Goal: Transaction & Acquisition: Purchase product/service

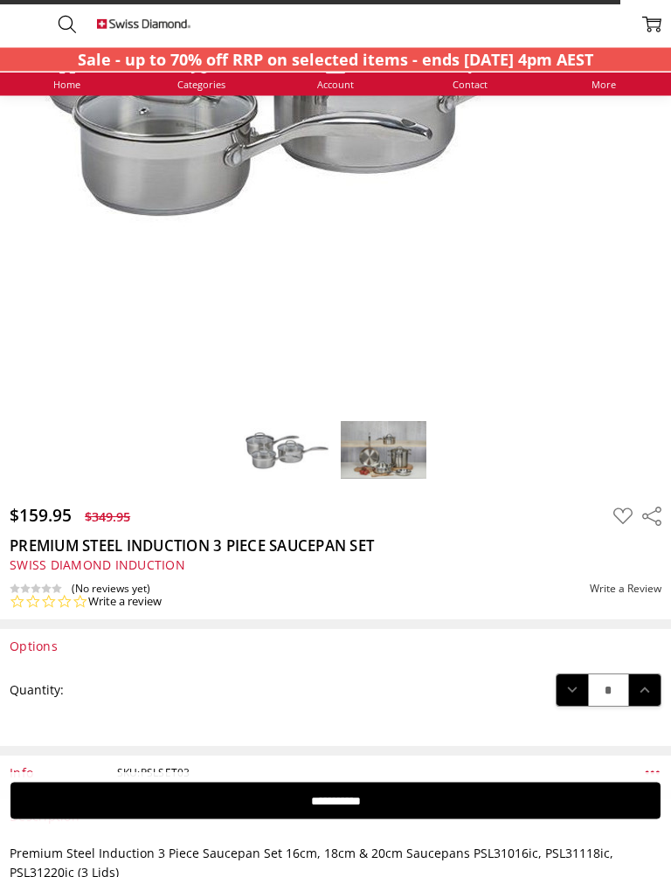
scroll to position [413, 0]
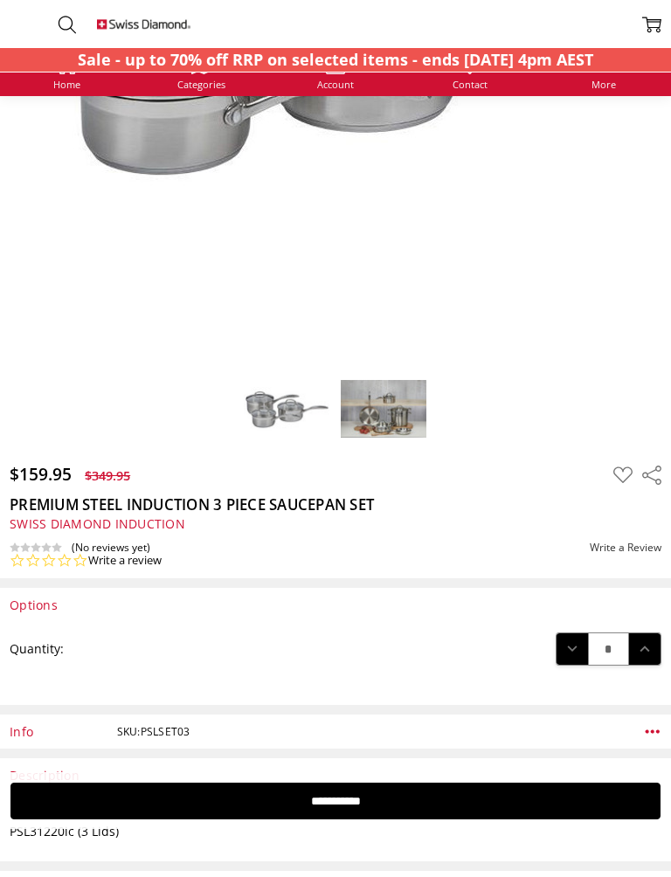
click at [386, 411] on img at bounding box center [383, 408] width 87 height 59
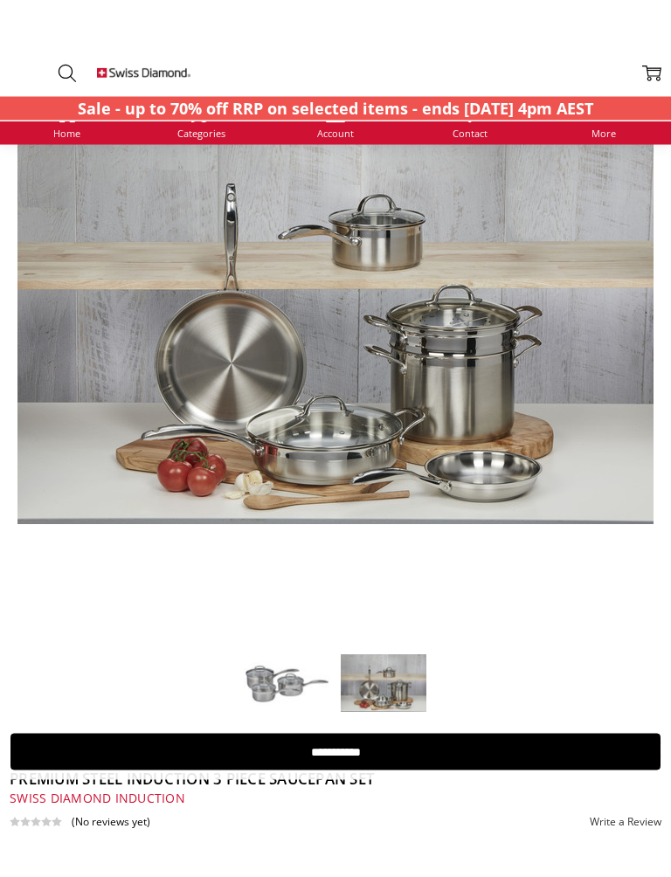
scroll to position [352, 0]
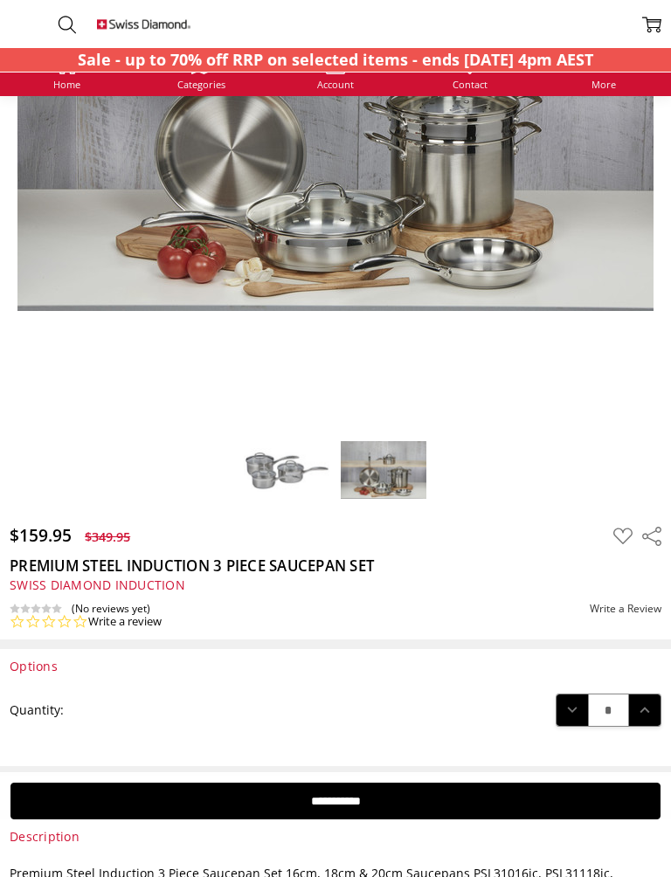
click at [286, 465] on img at bounding box center [286, 470] width 87 height 46
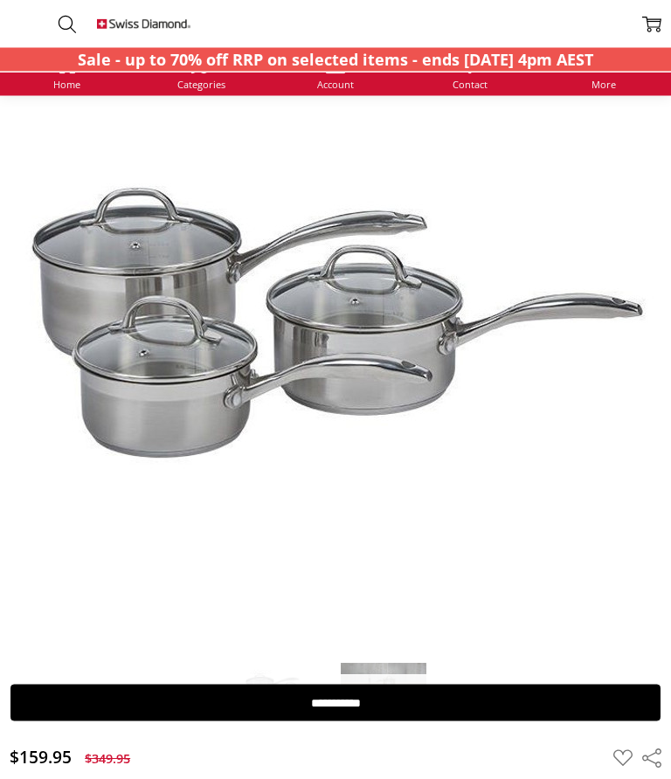
scroll to position [141, 0]
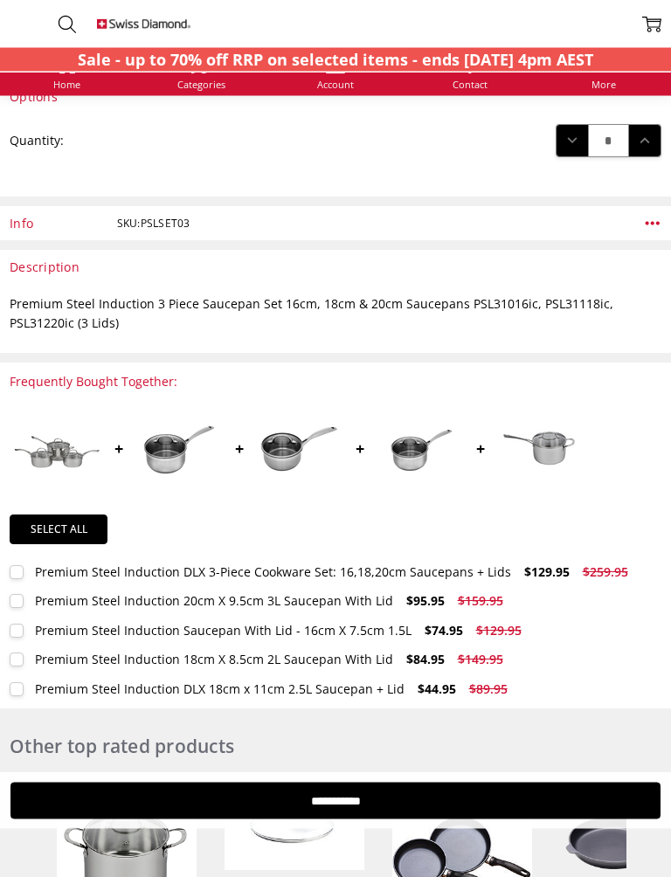
click at [422, 447] on img at bounding box center [418, 449] width 87 height 58
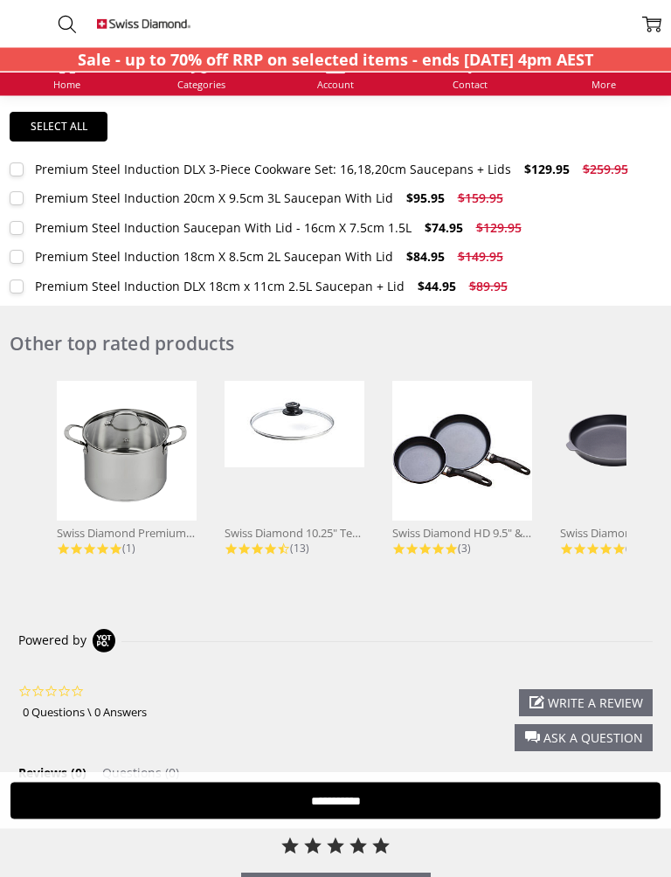
scroll to position [1351, 0]
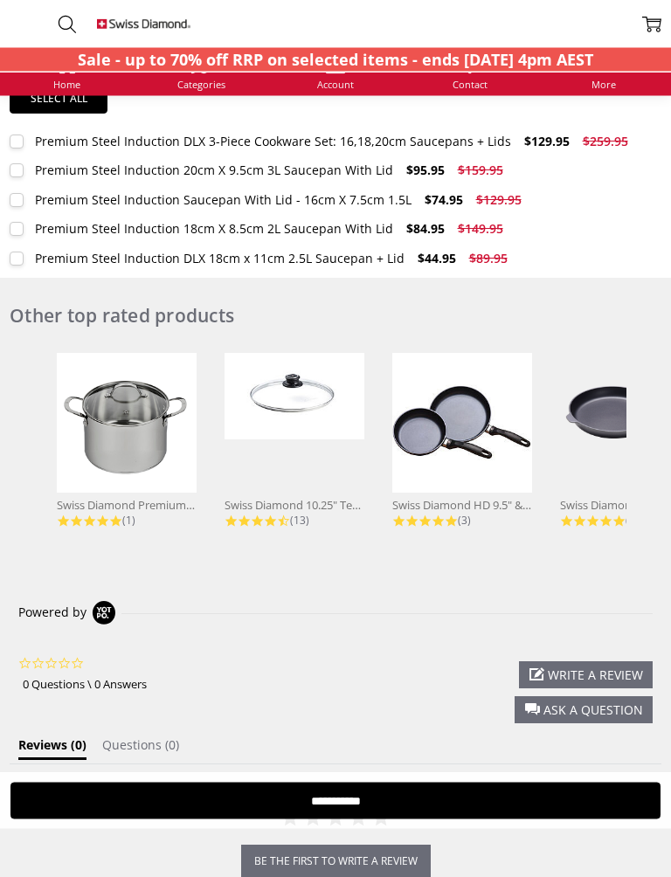
click at [135, 423] on img at bounding box center [127, 424] width 140 height 140
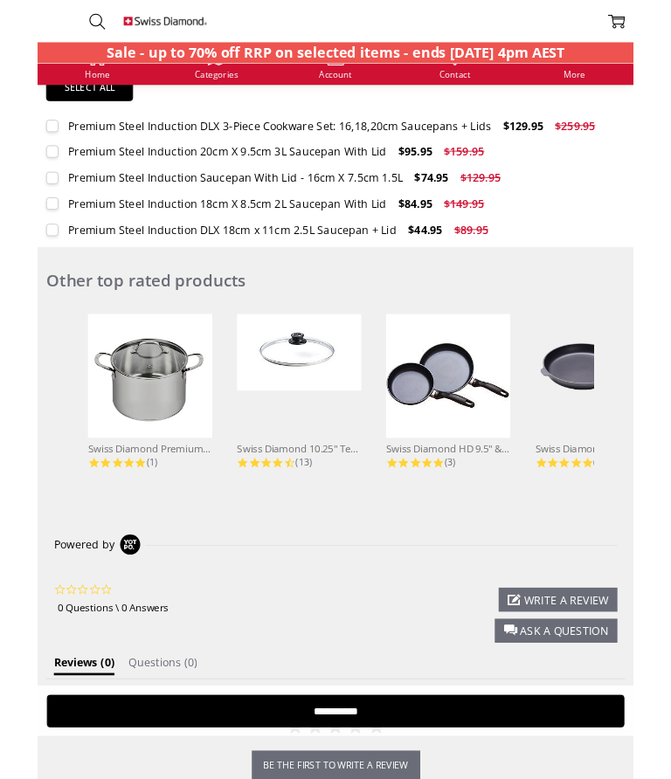
scroll to position [1400, 0]
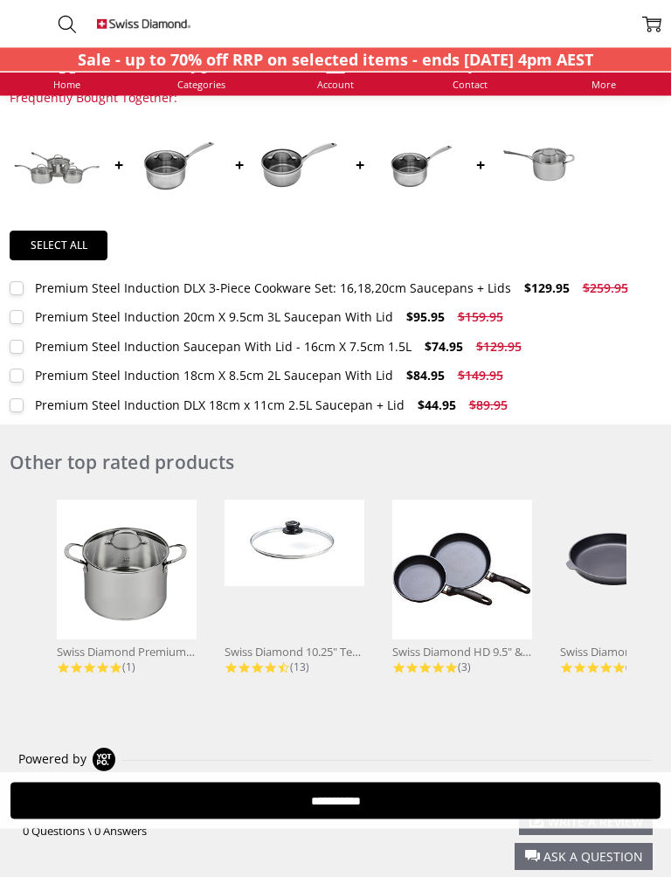
click at [127, 584] on img at bounding box center [127, 570] width 140 height 140
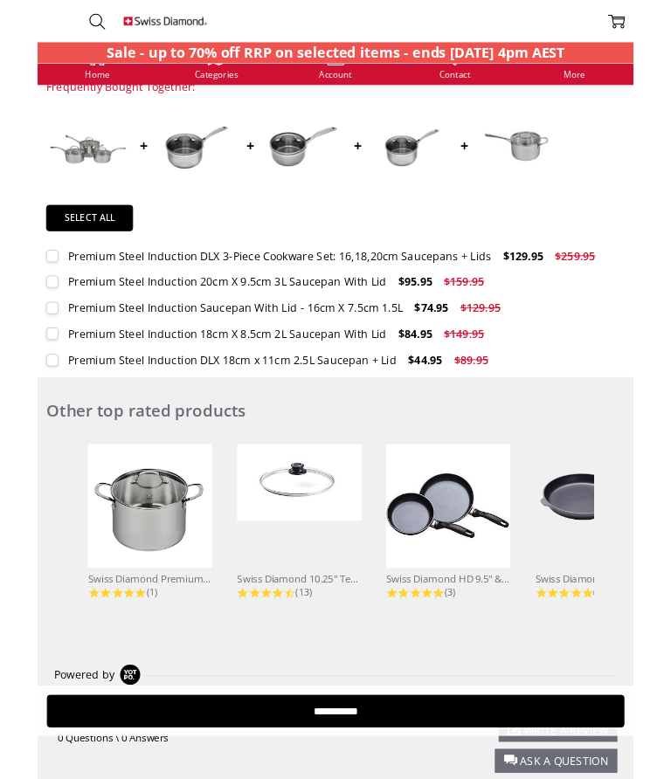
scroll to position [1254, 0]
